Goal: Information Seeking & Learning: Find specific fact

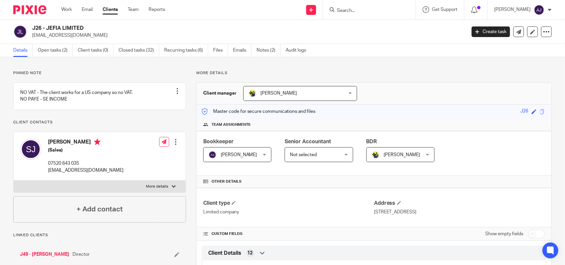
click at [257, 50] on ul "Details Open tasks (2) Client tasks (0) Closed tasks (32) Recurring tasks (6) F…" at bounding box center [164, 50] width 303 height 13
click at [266, 52] on link "Notes (2)" at bounding box center [269, 50] width 24 height 13
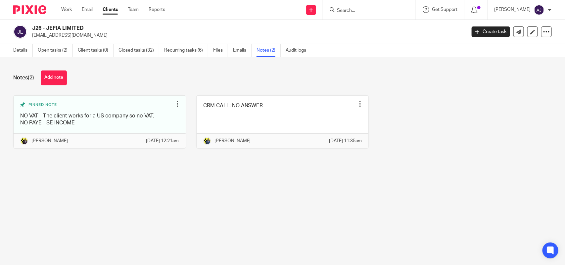
click at [348, 11] on input "Search" at bounding box center [367, 11] width 60 height 6
paste input "[PERSON_NAME] LTD"
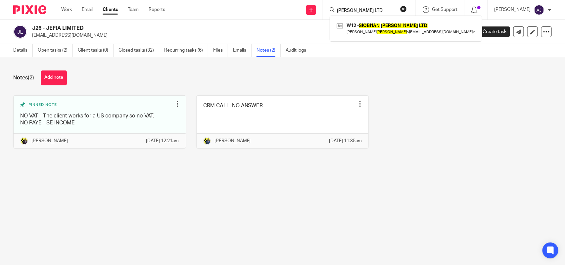
drag, startPoint x: 383, startPoint y: 13, endPoint x: 380, endPoint y: 19, distance: 6.7
click at [383, 14] on div "SIOBHAN WILLIAMS LTD W12 - SIOBHAN WILLIAMS LTD Rheanna Williams < rhe2011@hotm…" at bounding box center [368, 10] width 77 height 8
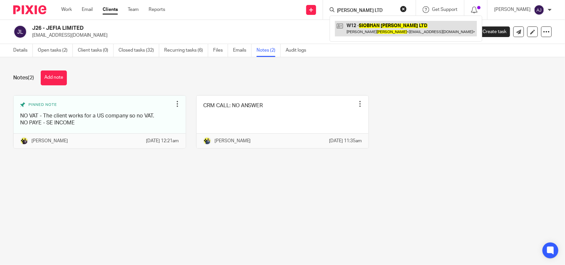
type input "SIOBHAN WILLIAMS LTD"
click at [374, 32] on link at bounding box center [406, 28] width 142 height 15
click at [366, 25] on link at bounding box center [406, 28] width 142 height 15
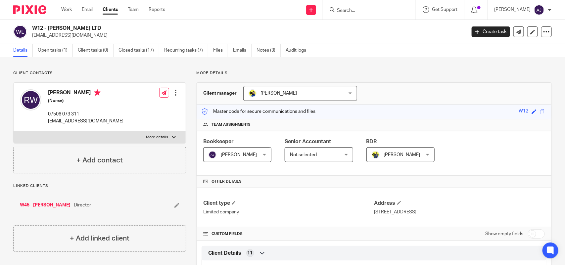
click at [352, 13] on input "Search" at bounding box center [367, 11] width 60 height 6
paste input "FREDESIA LTD"
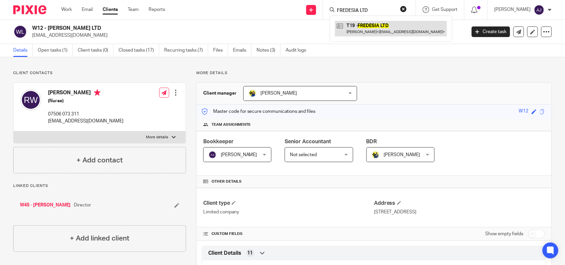
type input "FREDESIA LTD"
click at [362, 30] on link at bounding box center [391, 28] width 112 height 15
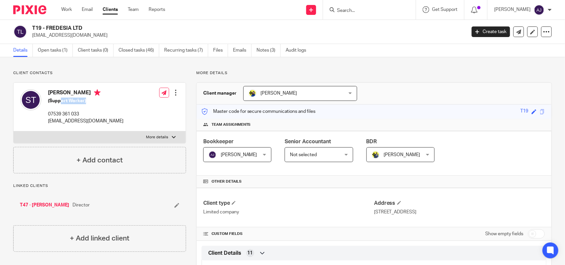
drag, startPoint x: 61, startPoint y: 104, endPoint x: 100, endPoint y: 104, distance: 39.1
click at [100, 104] on h5 "(Support Worker)" at bounding box center [86, 101] width 76 height 7
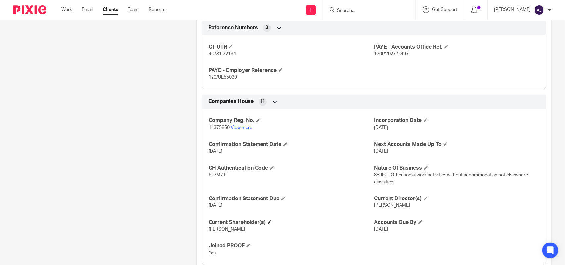
scroll to position [552, 0]
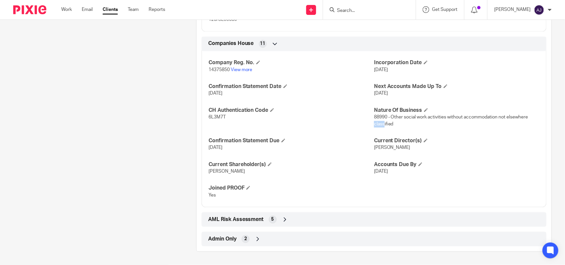
drag, startPoint x: 381, startPoint y: 121, endPoint x: 523, endPoint y: 120, distance: 141.4
click at [525, 120] on p "88990 - Other social work activities without accommodation not elsewhere classi…" at bounding box center [457, 121] width 166 height 14
drag, startPoint x: 382, startPoint y: 111, endPoint x: 512, endPoint y: 132, distance: 132.5
click at [514, 130] on div "Company Reg. No. 14375850 View more Incorporation Date 26 Sep 2022 Confirmation…" at bounding box center [374, 126] width 345 height 161
click at [490, 147] on p "Miss Stephana TRAORE" at bounding box center [457, 148] width 166 height 7
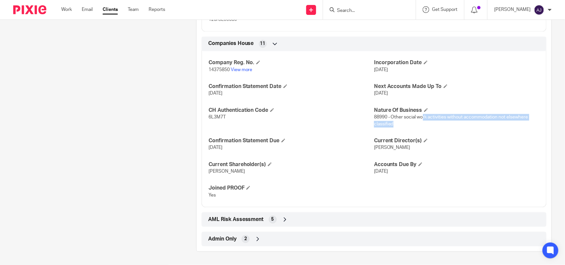
drag, startPoint x: 419, startPoint y: 117, endPoint x: 522, endPoint y: 122, distance: 102.5
click at [522, 122] on p "88990 - Other social work activities without accommodation not elsewhere classi…" at bounding box center [457, 121] width 166 height 14
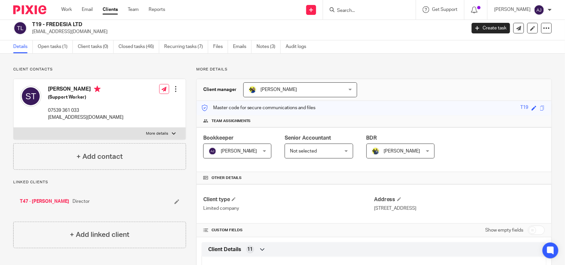
scroll to position [0, 0]
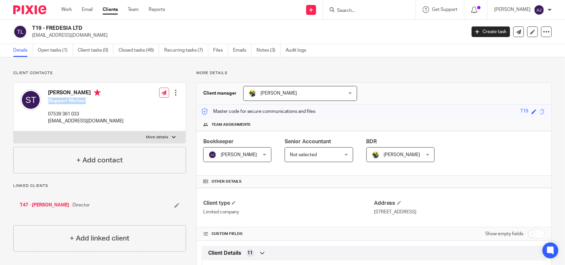
drag, startPoint x: 53, startPoint y: 90, endPoint x: 93, endPoint y: 101, distance: 41.5
click at [93, 101] on div "Stephana Traore (Support Worker) 07539 361 033 maameobema@yahoo.com" at bounding box center [86, 106] width 76 height 35
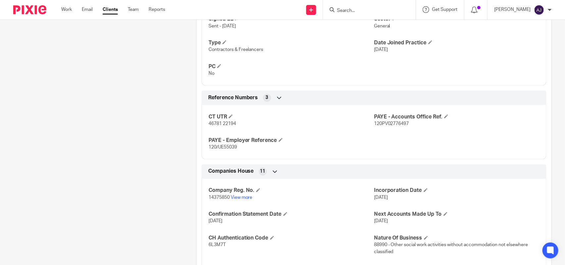
scroll to position [538, 0]
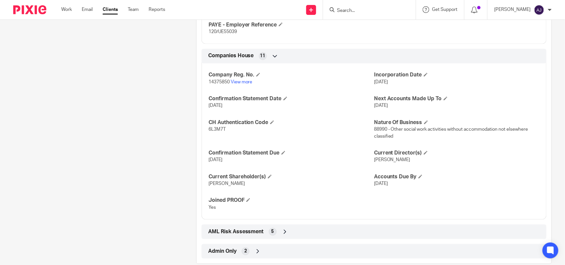
drag, startPoint x: 400, startPoint y: 85, endPoint x: 364, endPoint y: 90, distance: 36.8
click at [364, 90] on div "Company Reg. No. 14375850 View more Incorporation Date 26 Sep 2022 Confirmation…" at bounding box center [374, 139] width 345 height 161
drag, startPoint x: 368, startPoint y: 109, endPoint x: 400, endPoint y: 108, distance: 32.1
click at [400, 108] on div "Company Reg. No. 14375850 View more Incorporation Date 26 Sep 2022 Confirmation…" at bounding box center [374, 139] width 345 height 161
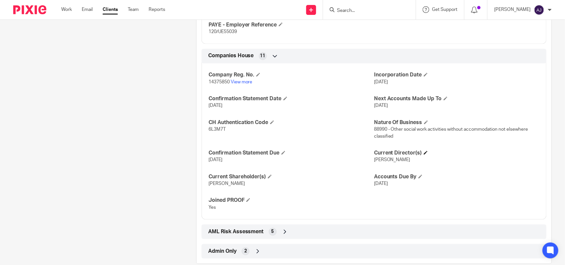
scroll to position [552, 0]
